Goal: Transaction & Acquisition: Purchase product/service

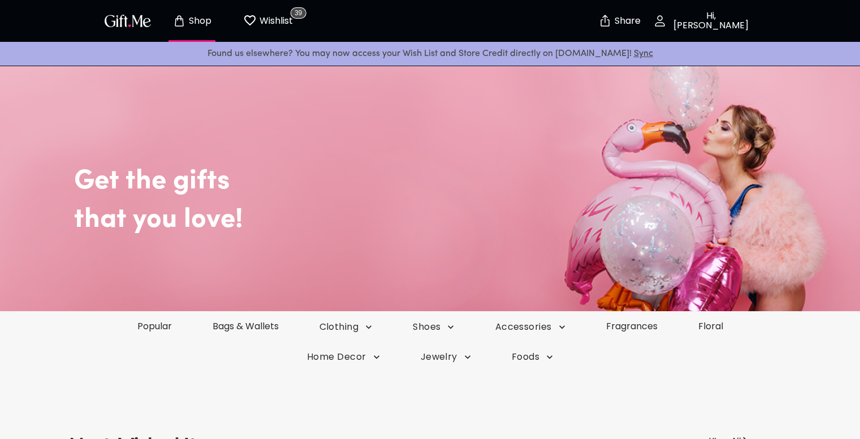
click at [280, 23] on p "Wishlist" at bounding box center [275, 21] width 36 height 15
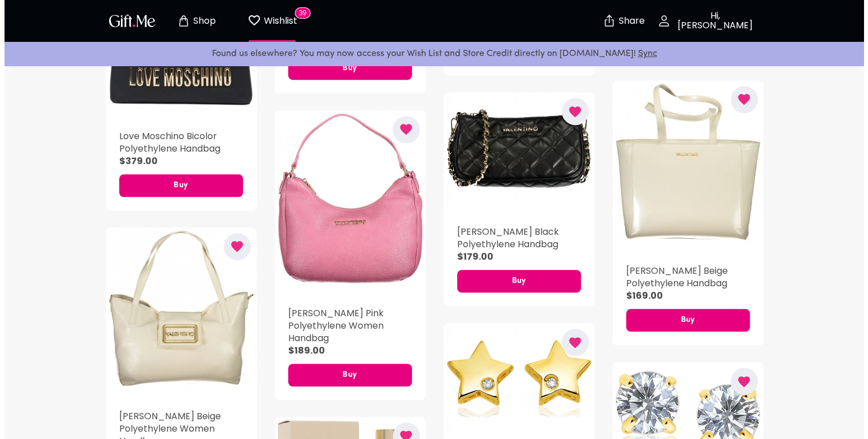
scroll to position [767, 0]
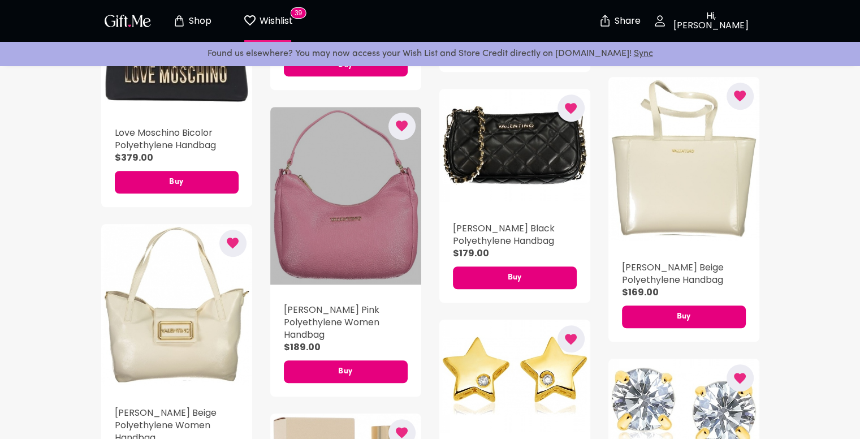
click at [335, 217] on div "button" at bounding box center [345, 196] width 151 height 178
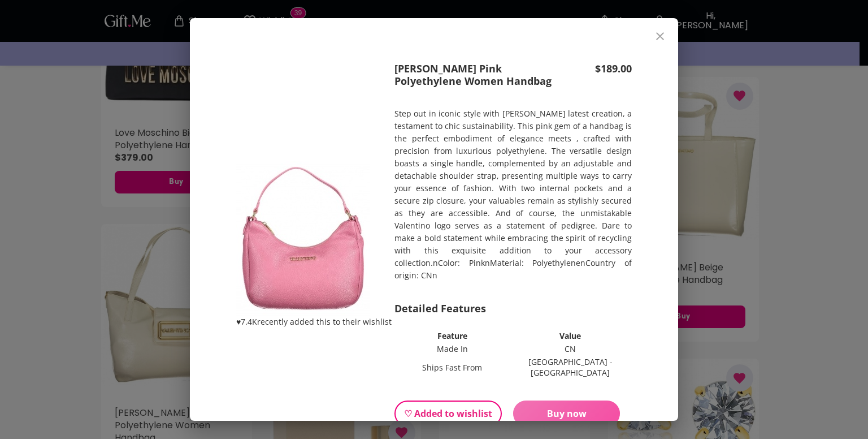
click at [551, 400] on button "Buy now" at bounding box center [566, 413] width 107 height 26
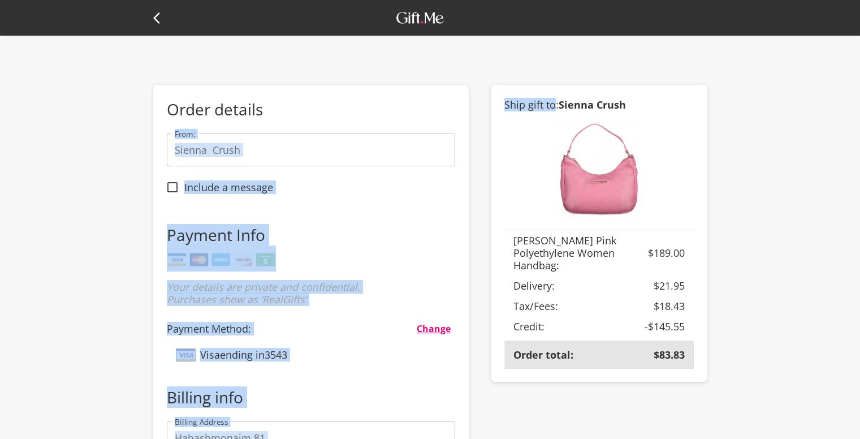
drag, startPoint x: 554, startPoint y: 109, endPoint x: 330, endPoint y: 77, distance: 226.7
click at [330, 77] on div "Order details From: Sienna Crush From: Include a message Payment Info Your deta…" at bounding box center [430, 399] width 860 height 799
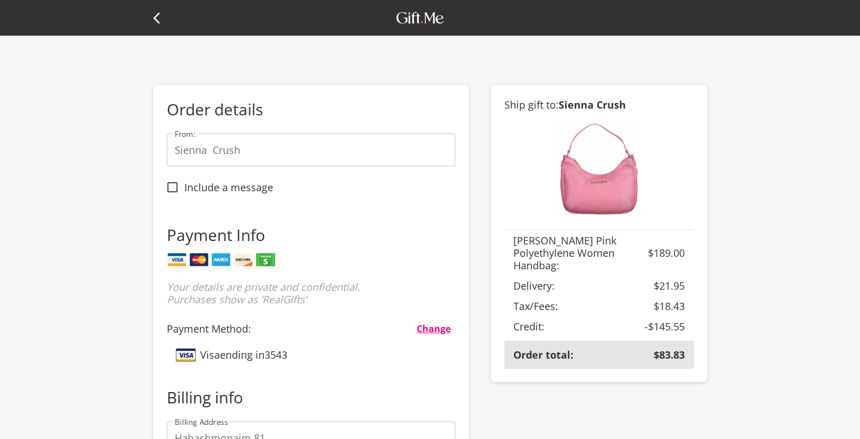
click at [140, 93] on div "Order details From: Sienna Crush From: Include a message Payment Info Your deta…" at bounding box center [430, 399] width 860 height 799
click at [163, 16] on icon at bounding box center [160, 18] width 14 height 14
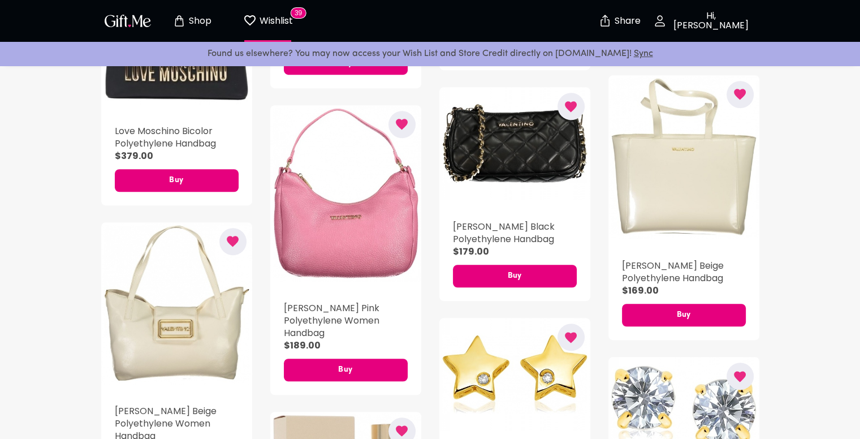
scroll to position [792, 0]
